Goal: Information Seeking & Learning: Understand process/instructions

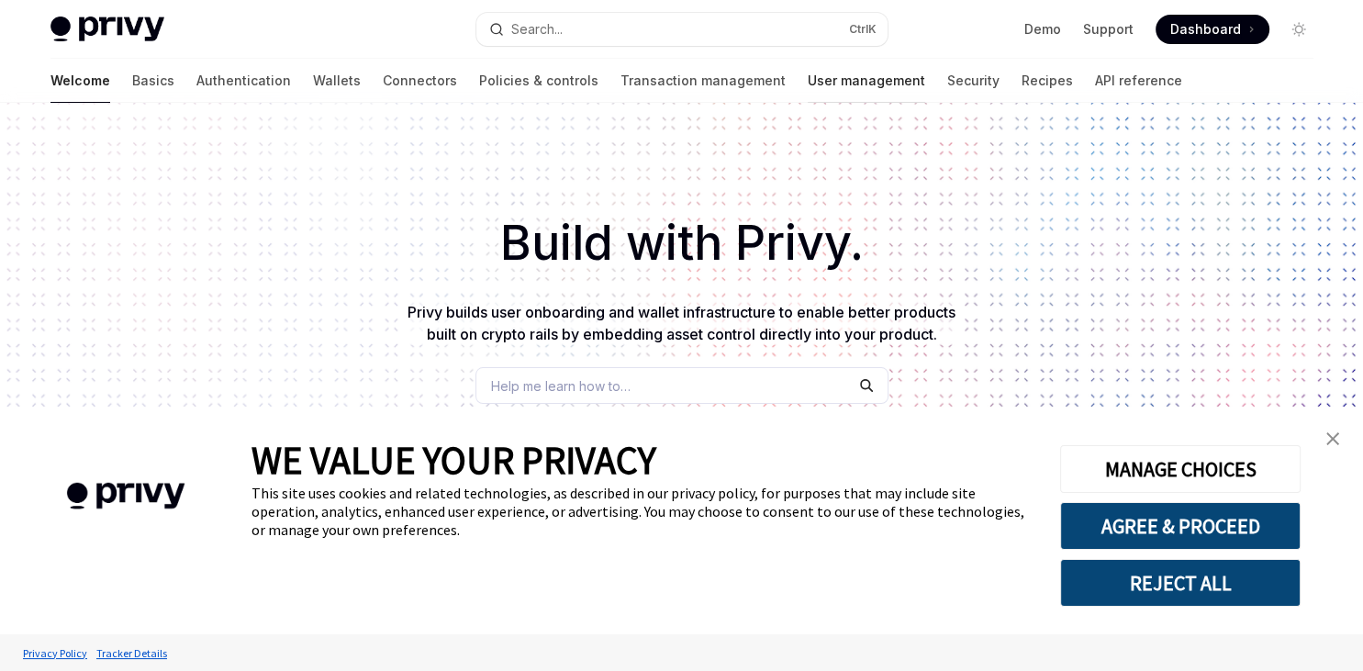
click at [808, 79] on link "User management" at bounding box center [866, 81] width 117 height 44
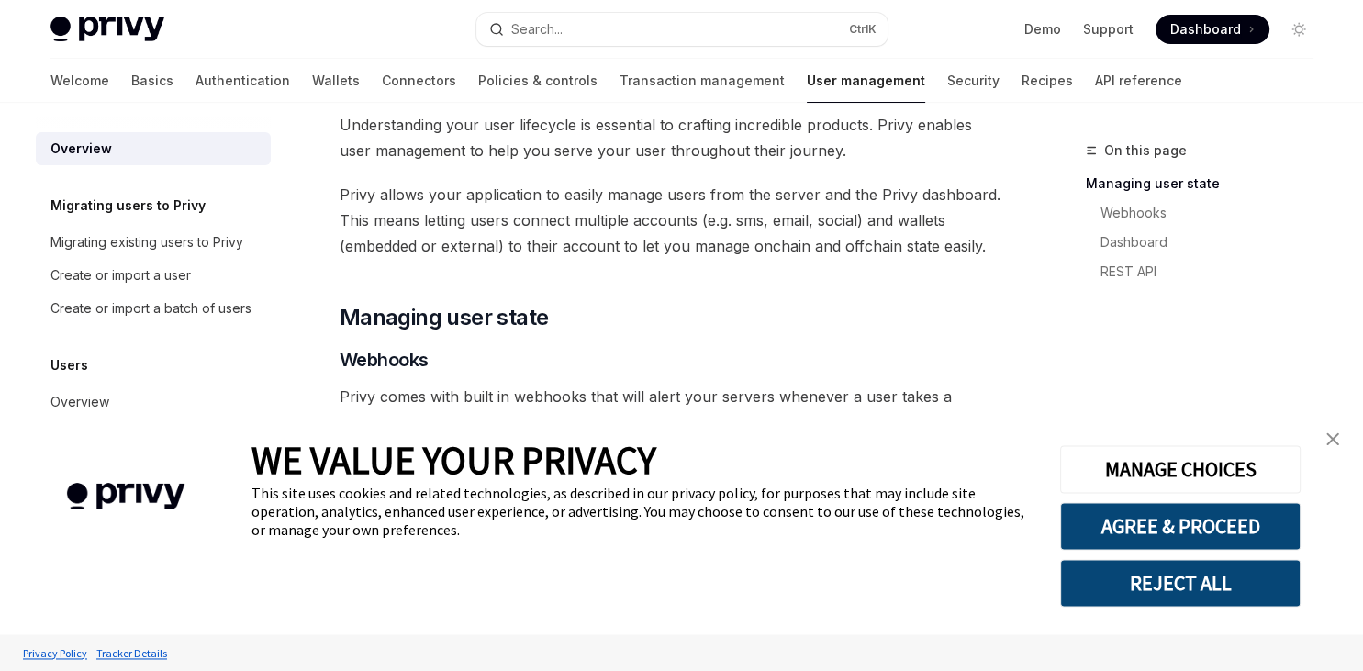
scroll to position [94, 0]
click at [1328, 442] on img "close banner" at bounding box center [1332, 438] width 13 height 13
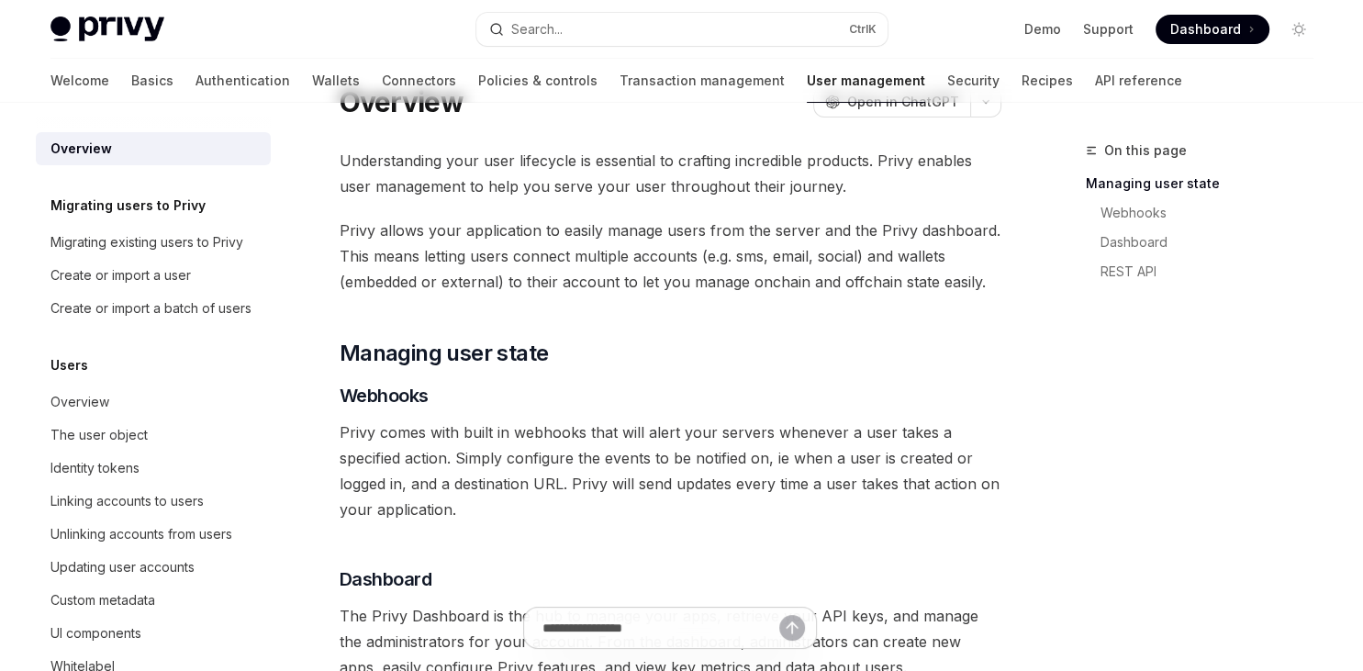
scroll to position [0, 0]
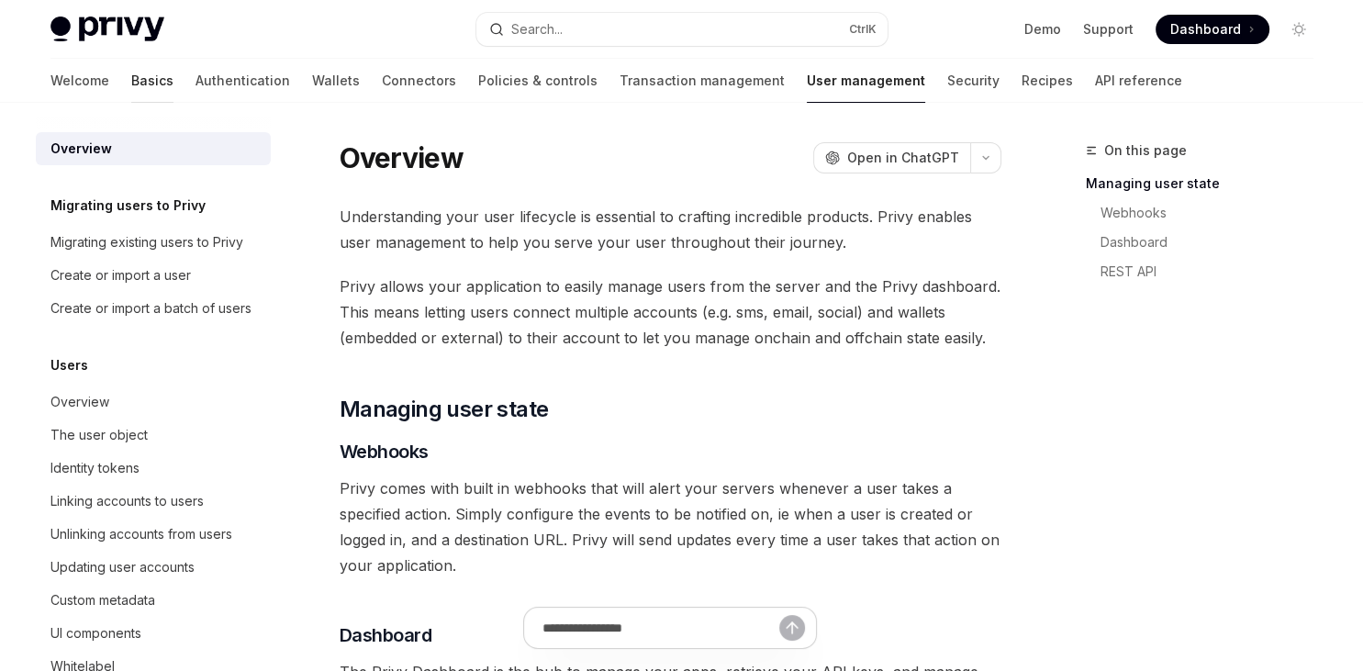
click at [131, 79] on link "Basics" at bounding box center [152, 81] width 42 height 44
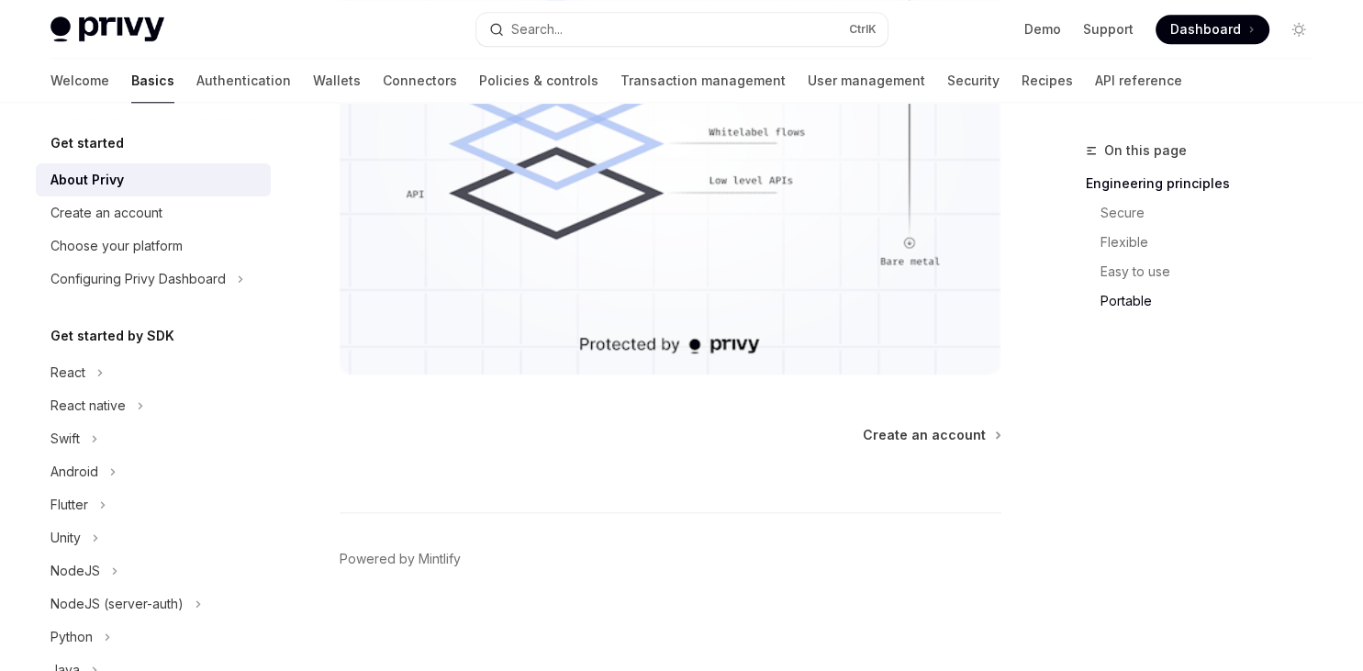
scroll to position [1958, 0]
click at [163, 217] on div "Create an account" at bounding box center [154, 213] width 209 height 22
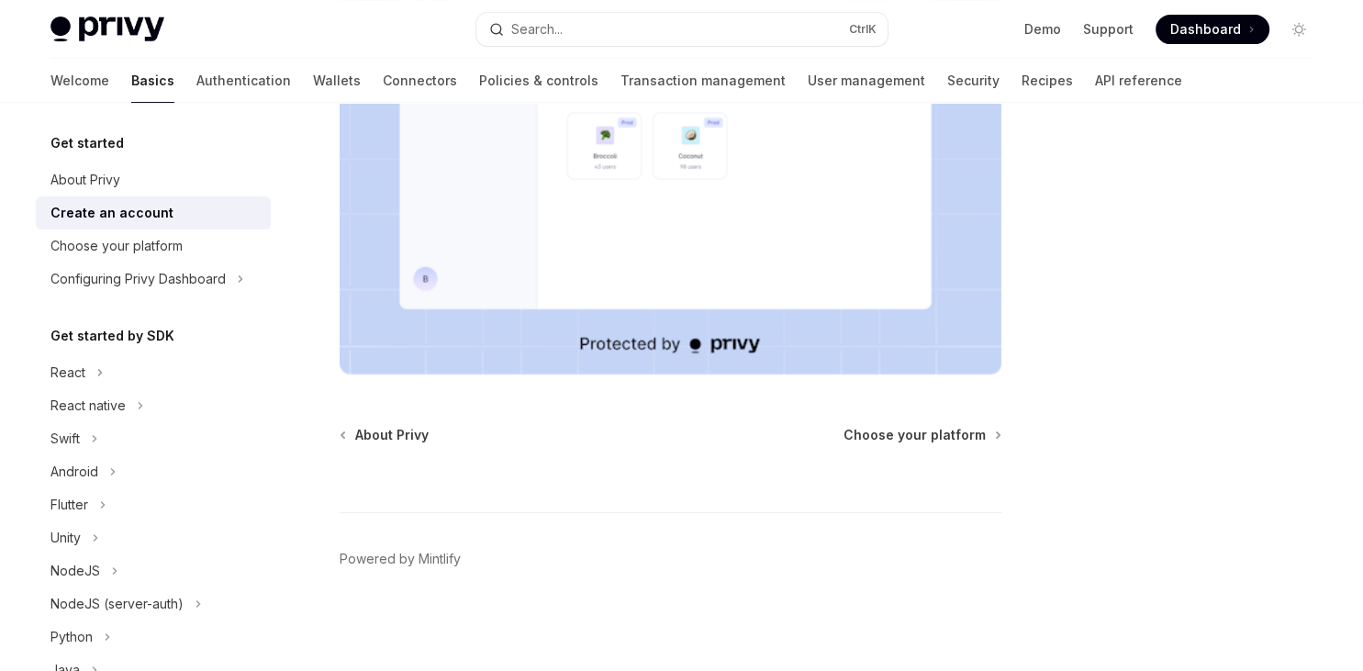
scroll to position [711, 0]
click at [886, 426] on span "Choose your platform" at bounding box center [914, 435] width 142 height 18
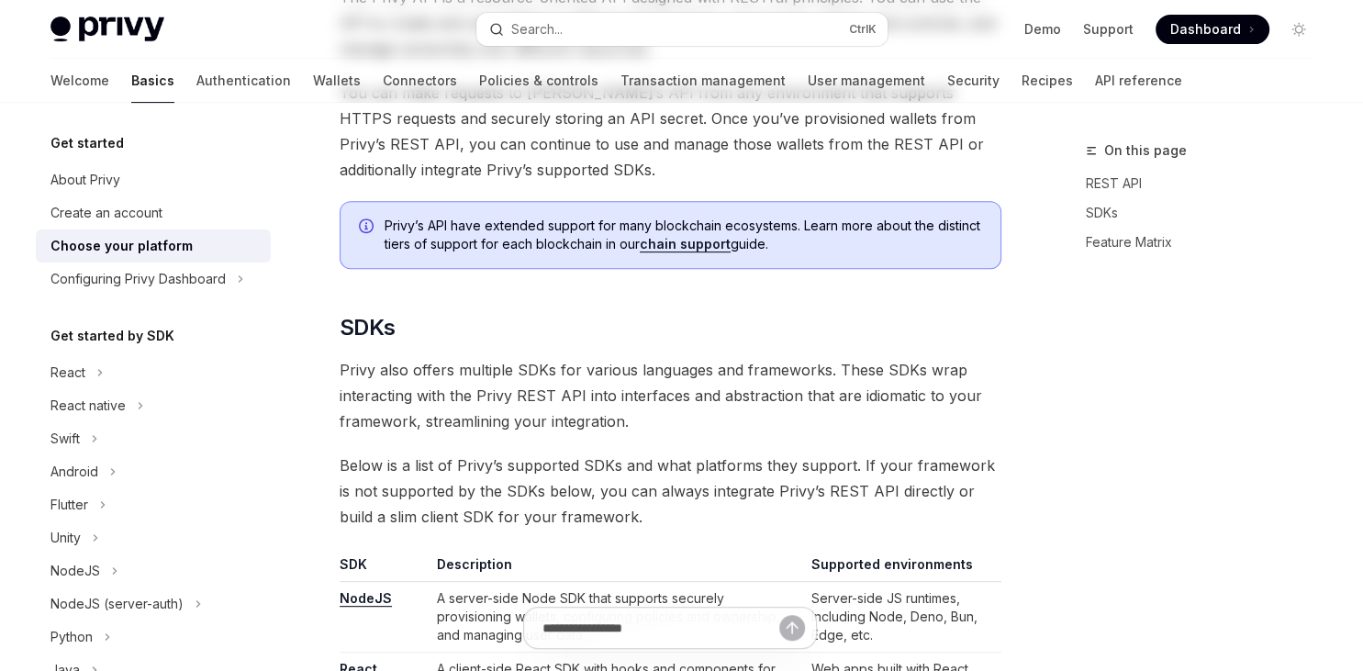
type textarea "*"
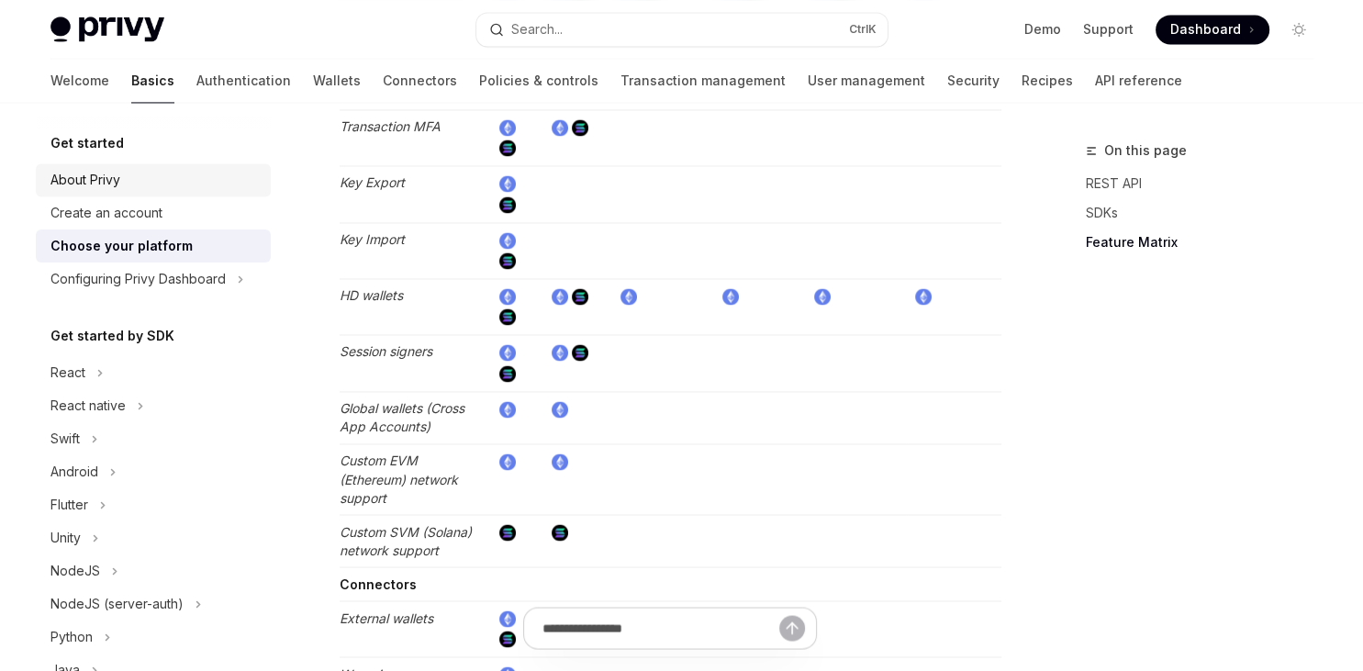
scroll to position [2917, 0]
